Goal: Task Accomplishment & Management: Use online tool/utility

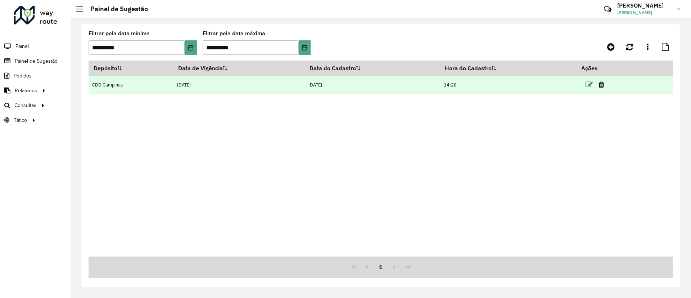
click at [590, 82] on icon at bounding box center [588, 84] width 7 height 7
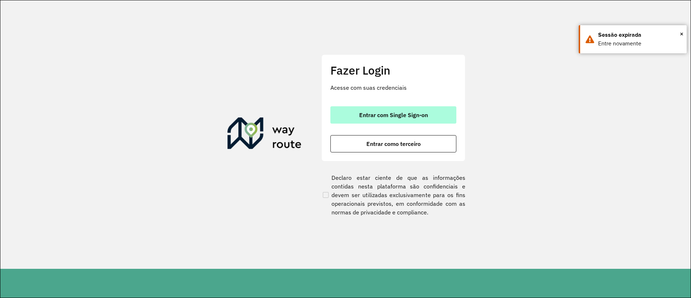
click at [394, 114] on span "Entrar com Single Sign-on" at bounding box center [393, 115] width 69 height 6
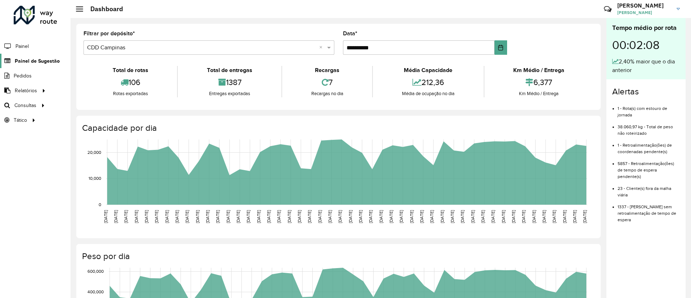
click at [39, 59] on span "Painel de Sugestão" at bounding box center [37, 61] width 45 height 8
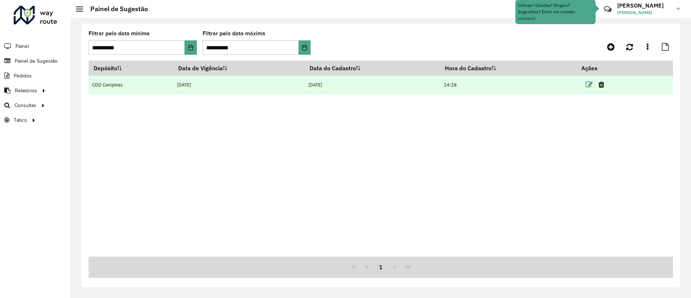
click at [592, 85] on icon at bounding box center [588, 84] width 7 height 7
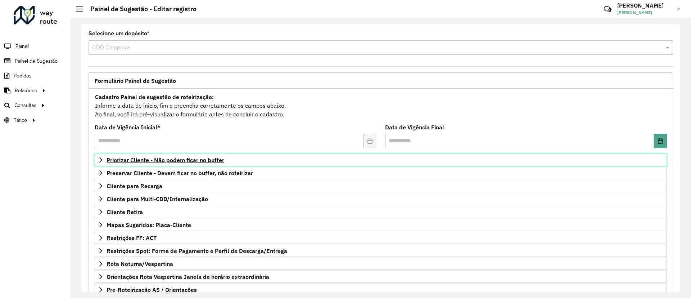
click at [175, 163] on span "Priorizar Cliente - Não podem ficar no buffer" at bounding box center [165, 160] width 118 height 6
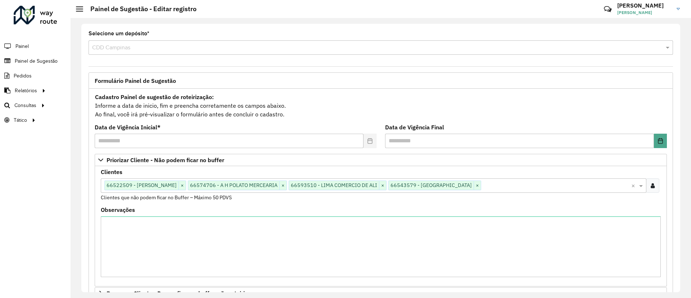
click at [515, 188] on input "text" at bounding box center [556, 185] width 150 height 9
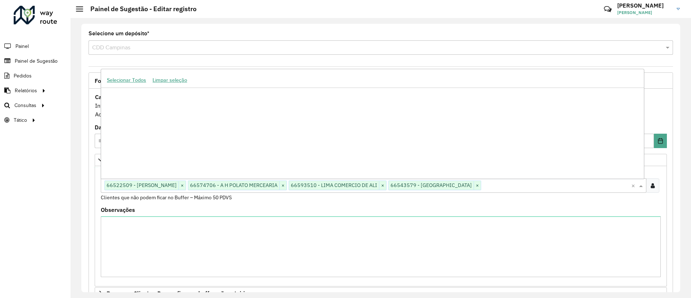
paste input "*****"
type input "*****"
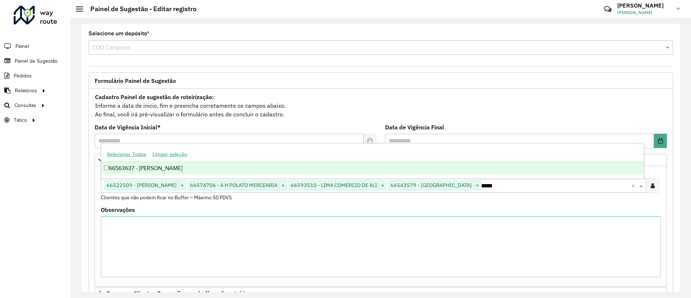
click at [245, 166] on div "66563637 - [PERSON_NAME]" at bounding box center [372, 168] width 542 height 12
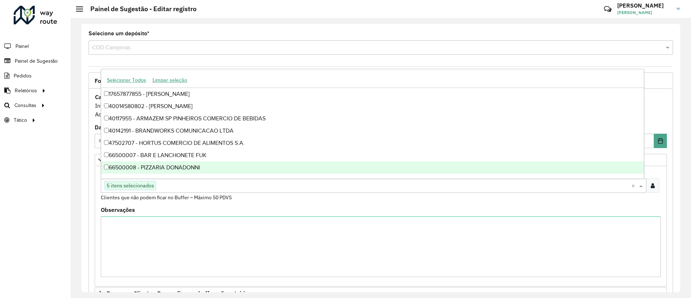
click at [0, 172] on div "Roteirizador AmbevTech Painel Painel de Sugestão Pedidos Relatórios Clientes Cl…" at bounding box center [35, 149] width 71 height 298
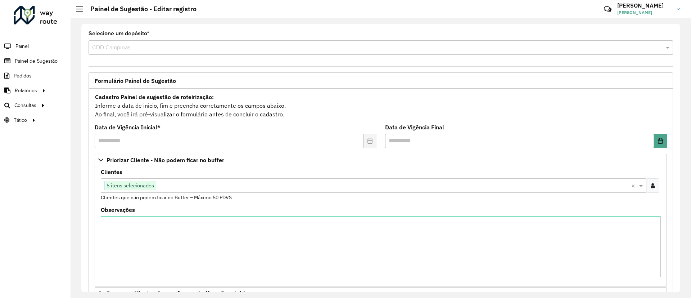
scroll to position [181, 0]
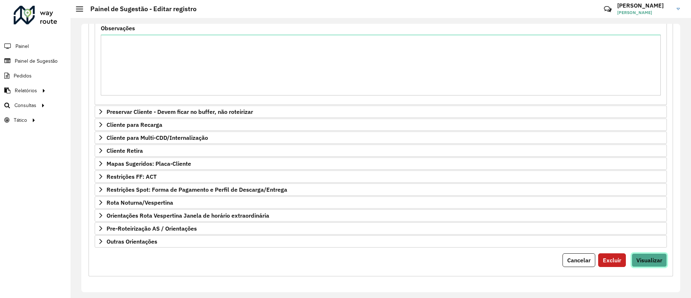
click at [641, 253] on button "Visualizar" at bounding box center [648, 260] width 35 height 14
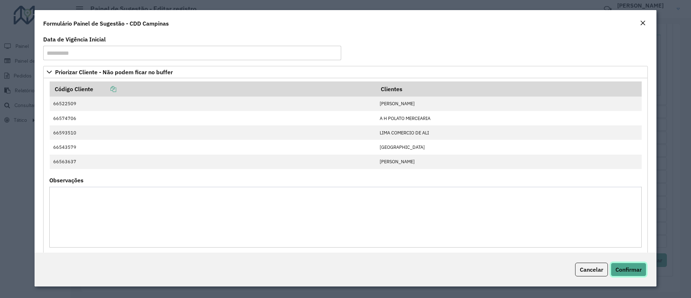
click at [631, 263] on button "Confirmar" at bounding box center [628, 269] width 36 height 14
